Goal: Browse casually

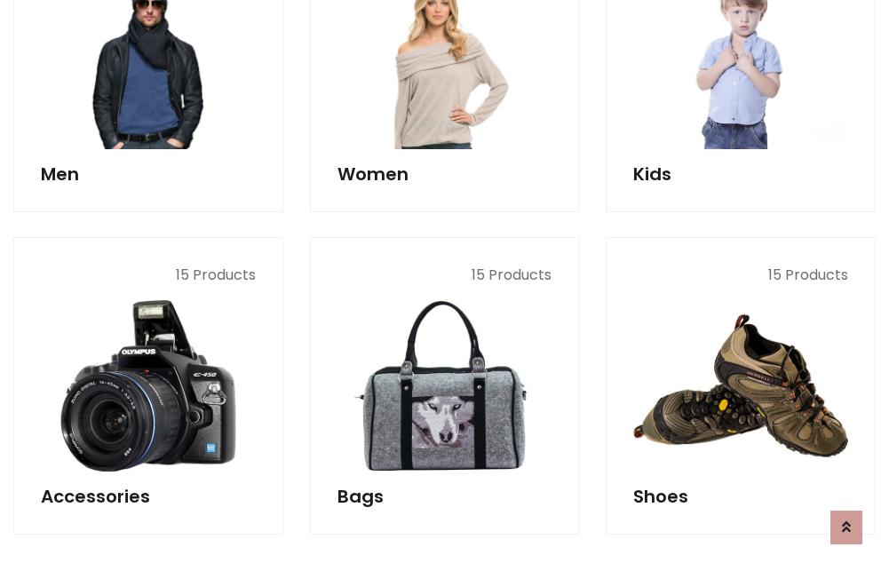
scroll to position [594, 0]
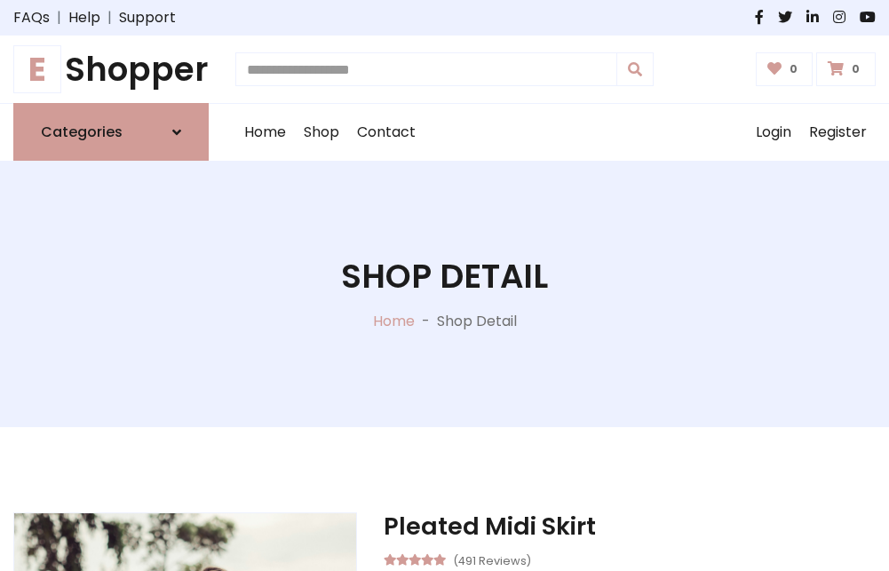
click at [111, 69] on h1 "E Shopper" at bounding box center [110, 69] width 195 height 39
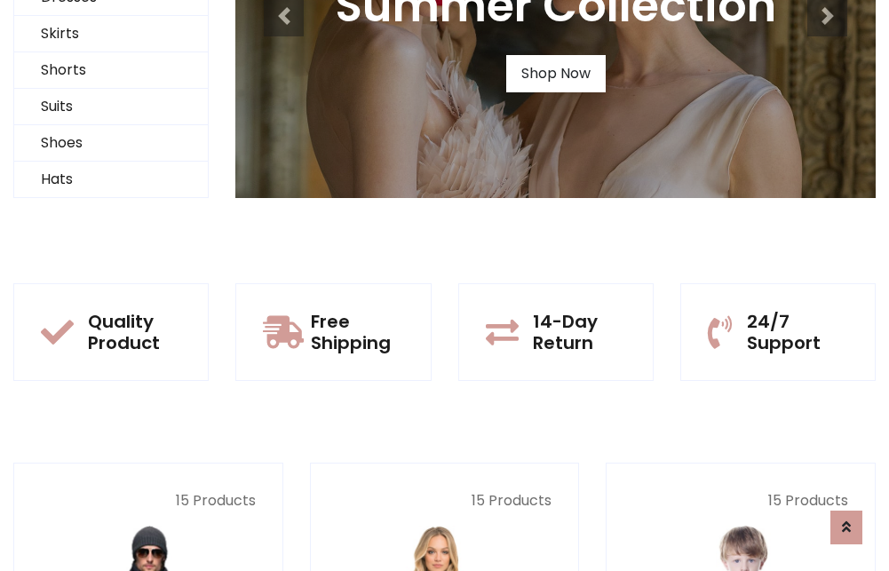
scroll to position [171, 0]
